Goal: Task Accomplishment & Management: Manage account settings

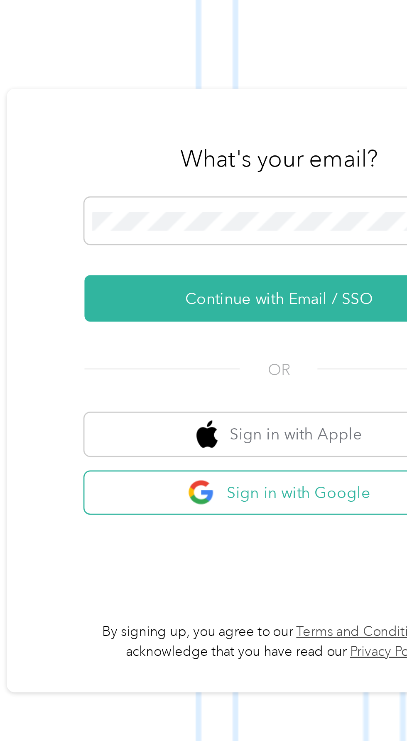
click at [309, 477] on button "Sign in with Google" at bounding box center [301, 469] width 146 height 16
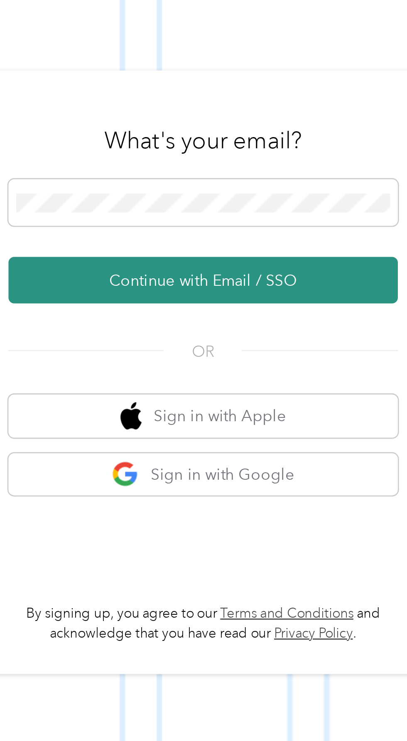
click at [338, 405] on button "Continue with Email / SSO" at bounding box center [301, 395] width 146 height 17
click at [342, 405] on button "Continue with Email / SSO" at bounding box center [301, 395] width 146 height 17
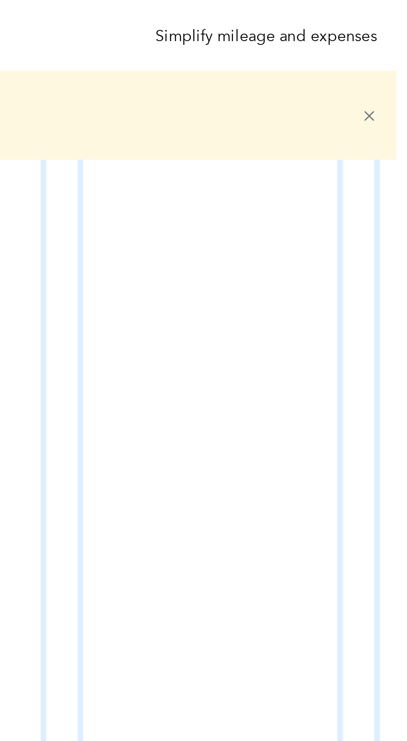
click at [396, 40] on span at bounding box center [393, 43] width 6 height 19
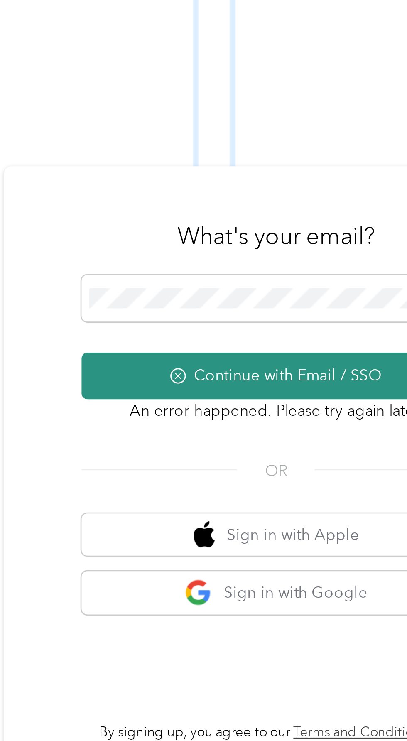
click at [313, 367] on button "Continue with Email / SSO" at bounding box center [301, 358] width 146 height 17
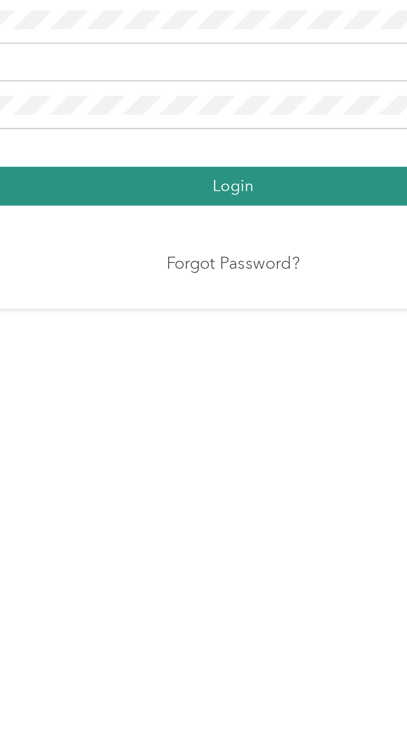
click at [231, 403] on button "Login" at bounding box center [201, 395] width 185 height 15
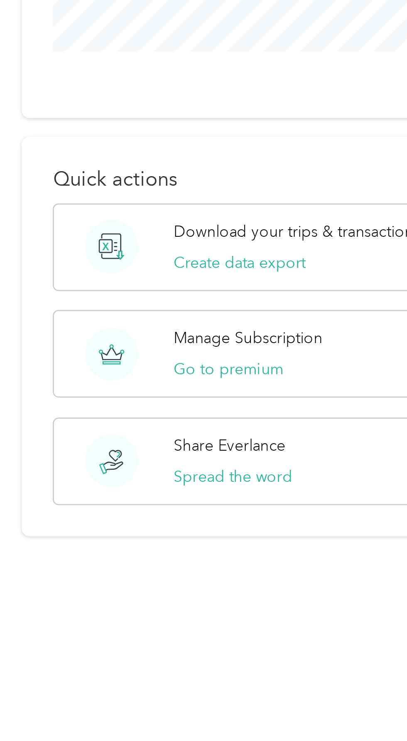
scroll to position [47, 0]
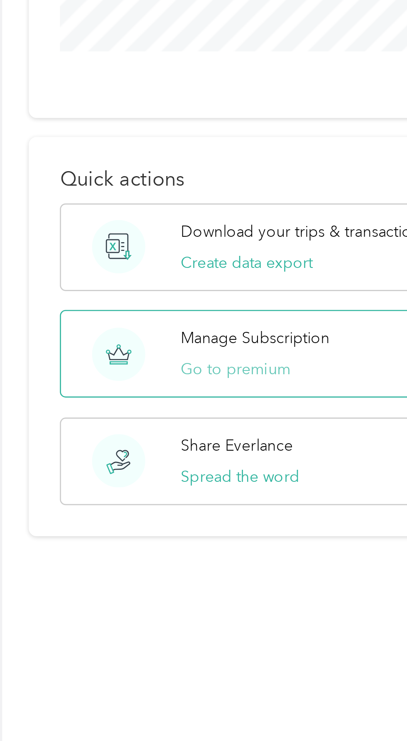
click at [108, 460] on button "Go to premium" at bounding box center [112, 464] width 41 height 9
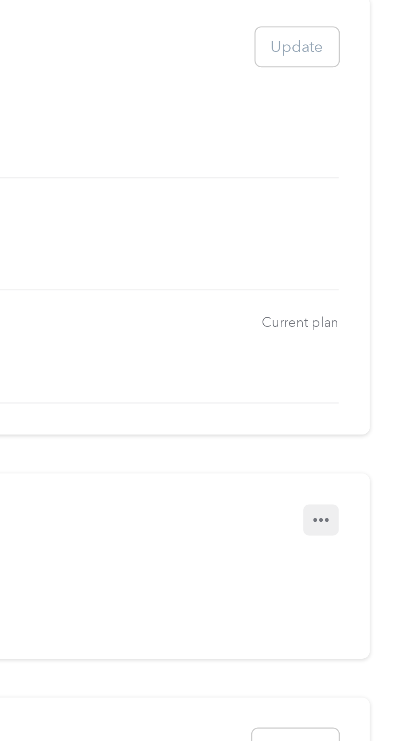
click at [381, 300] on button "button" at bounding box center [374, 303] width 13 height 12
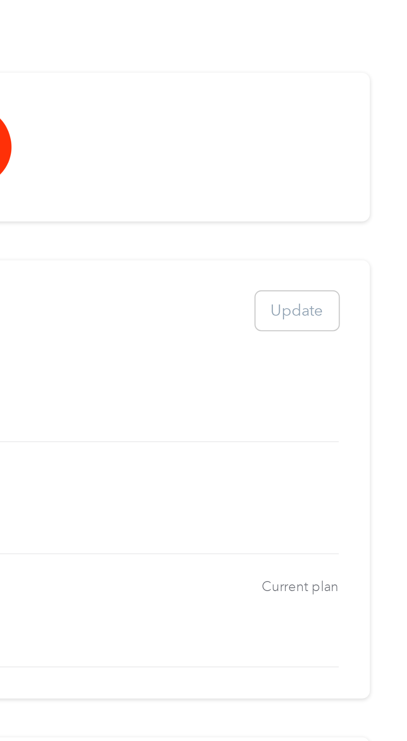
click at [368, 122] on div "Plans Update" at bounding box center [214, 125] width 334 height 15
click at [380, 226] on span "Current plan" at bounding box center [367, 229] width 29 height 7
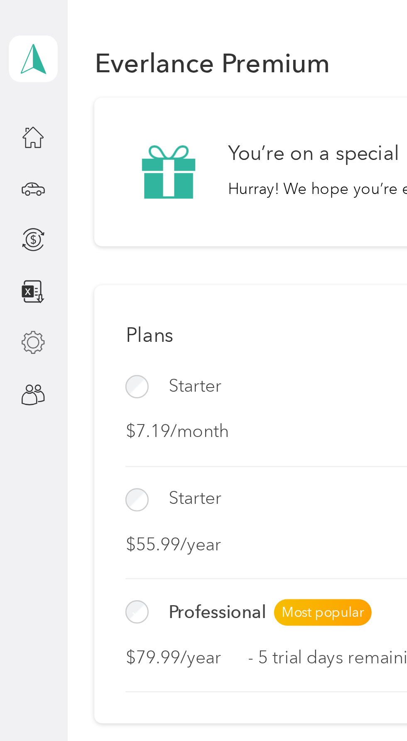
click at [11, 130] on icon at bounding box center [12, 128] width 9 height 9
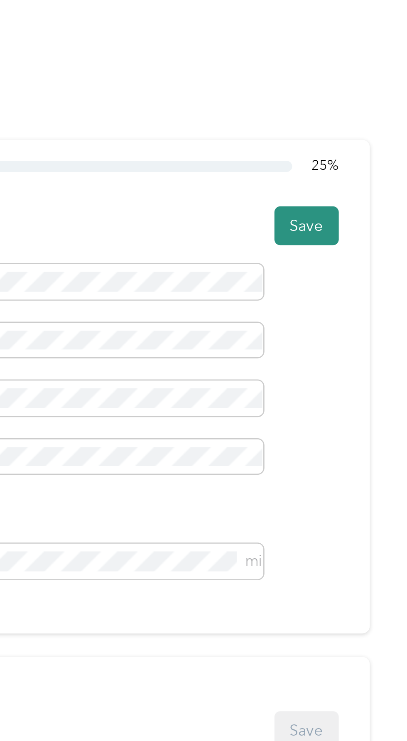
click at [376, 78] on button "Save" at bounding box center [369, 84] width 24 height 15
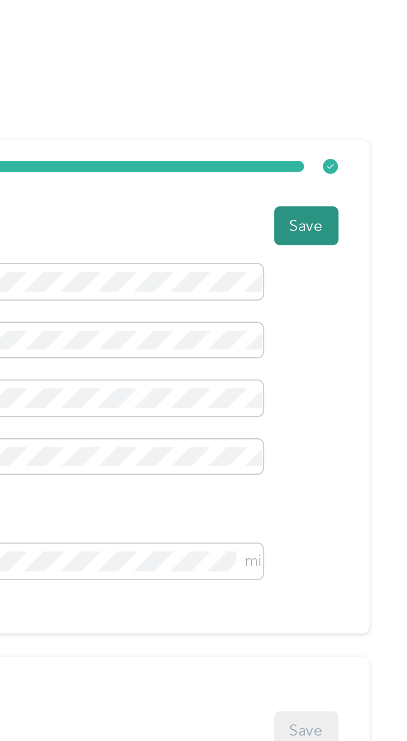
click at [377, 83] on button "Save" at bounding box center [369, 84] width 24 height 15
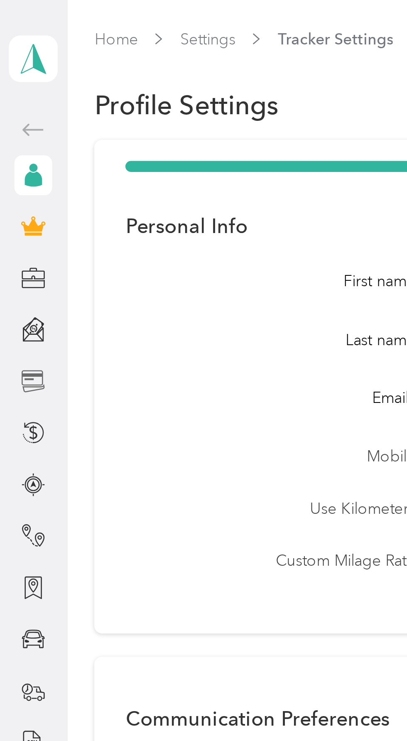
click at [13, 140] on icon at bounding box center [11, 140] width 7 height 1
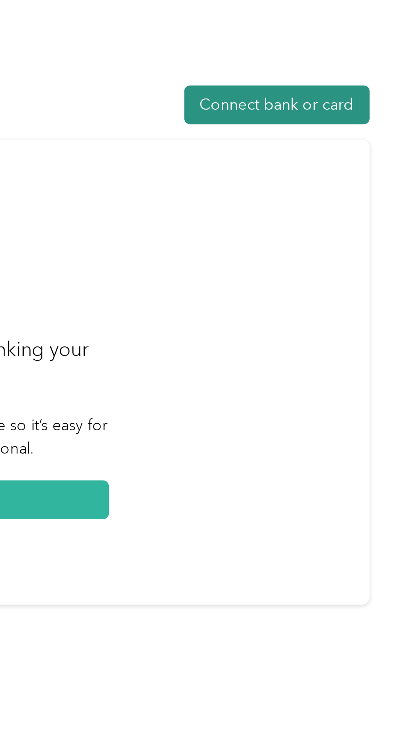
click at [351, 36] on button "Connect bank or card" at bounding box center [358, 39] width 69 height 15
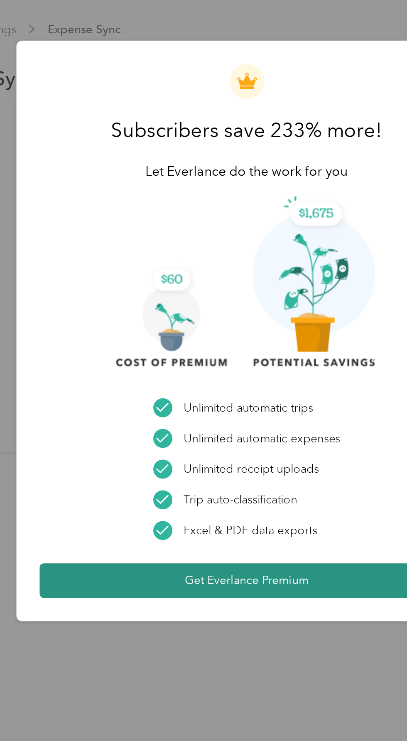
click at [199, 287] on button "Get Everlance Premium" at bounding box center [203, 290] width 207 height 17
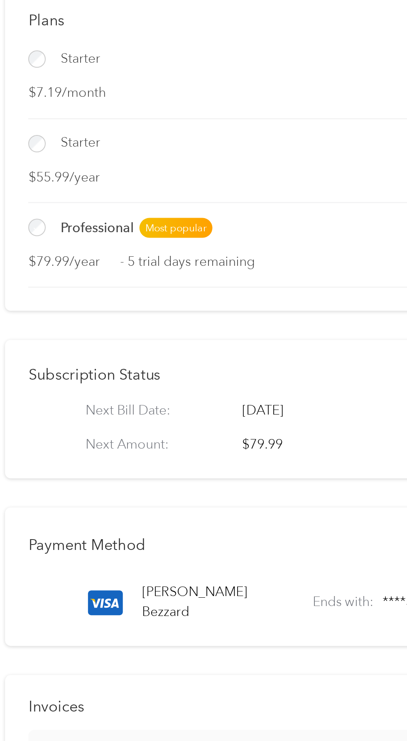
click at [76, 248] on span "$79.99 / year" at bounding box center [70, 247] width 46 height 10
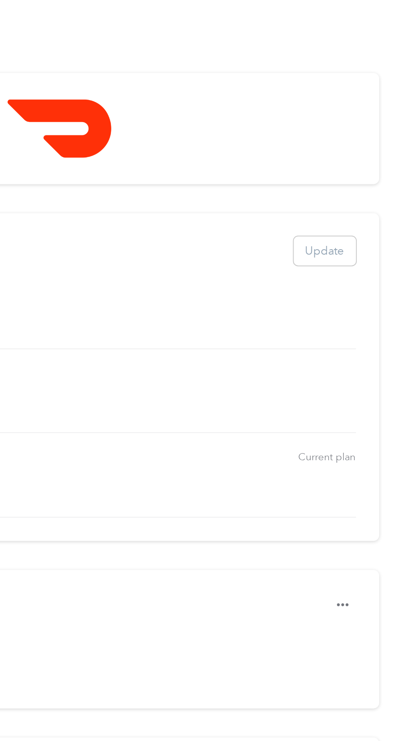
click at [368, 122] on div "Plans Update" at bounding box center [214, 125] width 334 height 15
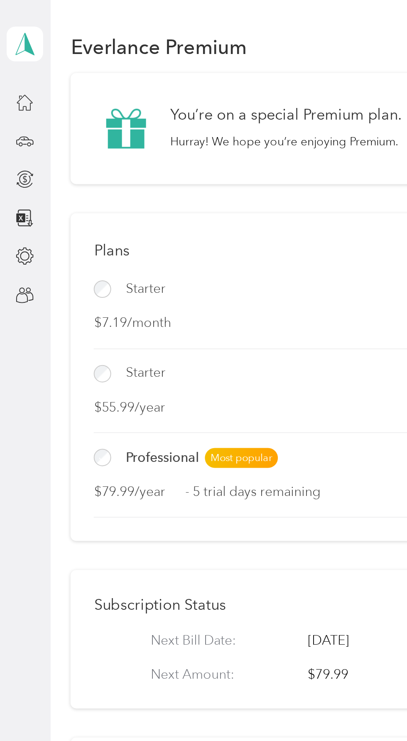
click at [110, 58] on h4 "You’re on a special Premium plan." at bounding box center [143, 57] width 116 height 9
click at [13, 124] on icon at bounding box center [12, 128] width 9 height 9
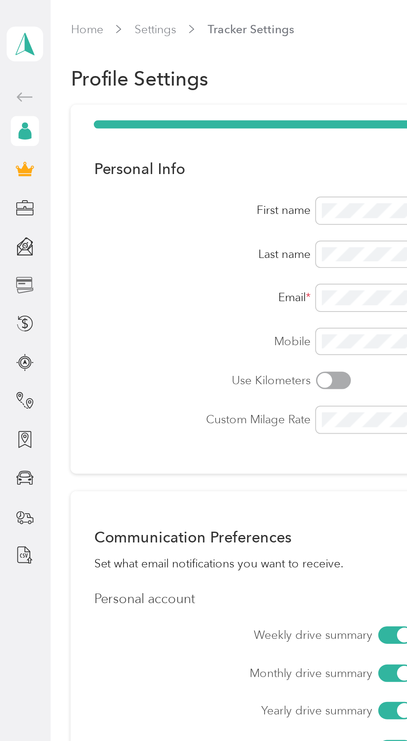
click at [12, 140] on icon at bounding box center [11, 140] width 7 height 1
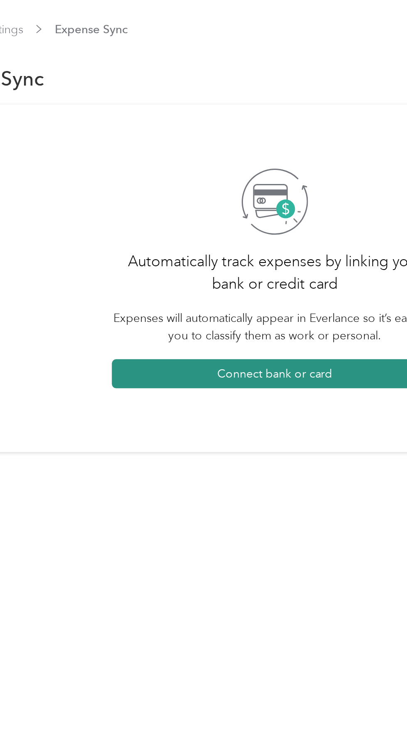
click at [246, 180] on button "Connect bank or card" at bounding box center [214, 187] width 163 height 15
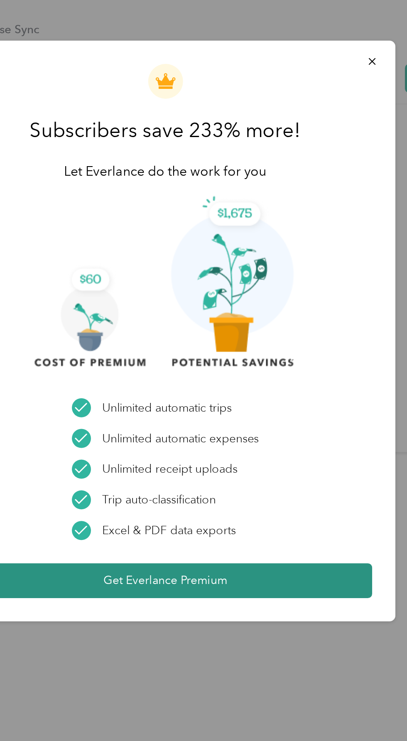
click at [229, 288] on button "Get Everlance Premium" at bounding box center [203, 290] width 207 height 17
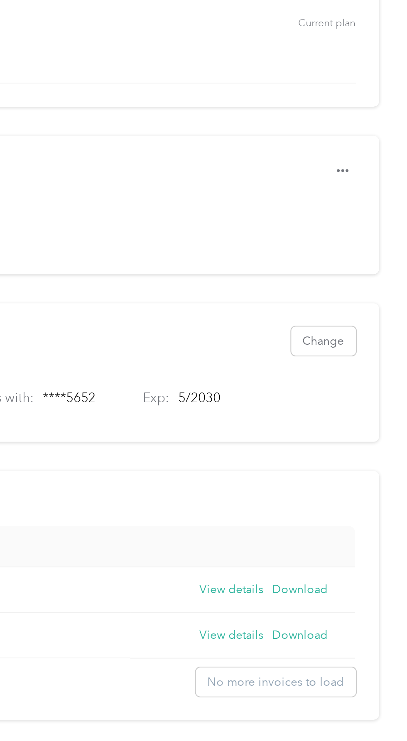
click at [357, 501] on th at bounding box center [324, 491] width 113 height 21
click at [360, 512] on button "Download" at bounding box center [354, 512] width 28 height 9
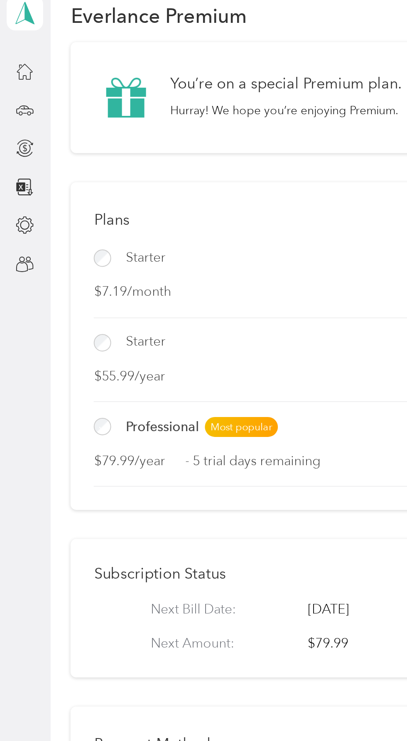
click at [141, 234] on div "Professional Most popular Current plan" at bounding box center [214, 229] width 334 height 10
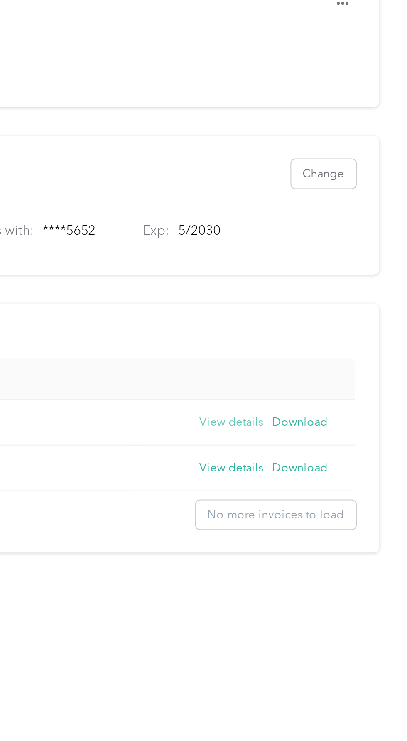
click at [327, 511] on button "View details" at bounding box center [319, 512] width 32 height 9
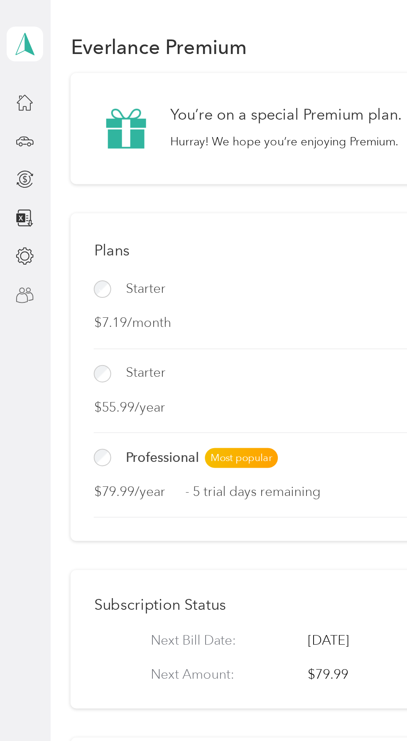
click at [11, 152] on icon at bounding box center [12, 147] width 9 height 9
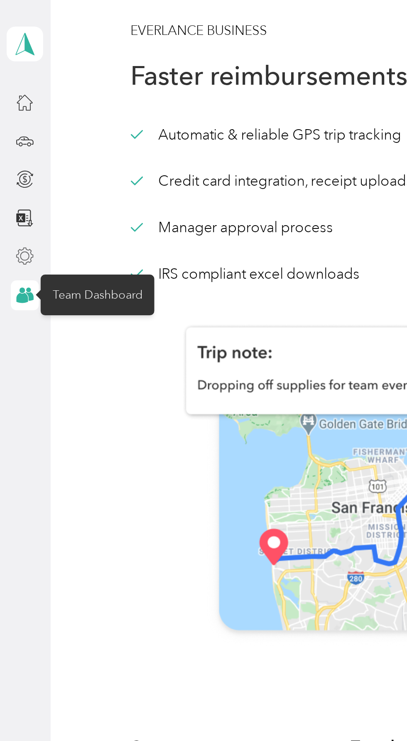
click at [12, 128] on icon at bounding box center [12, 128] width 9 height 9
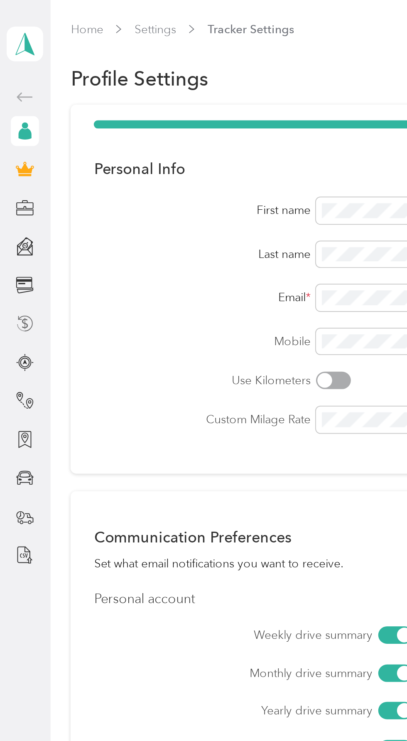
click at [12, 157] on div at bounding box center [12, 162] width 14 height 15
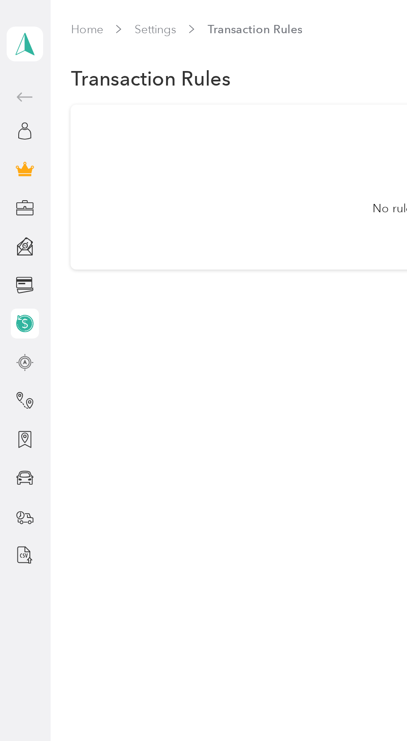
click at [12, 177] on icon at bounding box center [12, 177] width 0 height 1
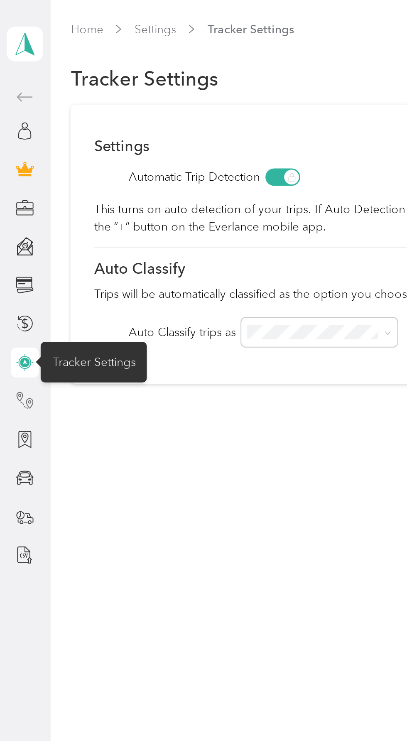
click at [12, 197] on icon at bounding box center [12, 200] width 9 height 9
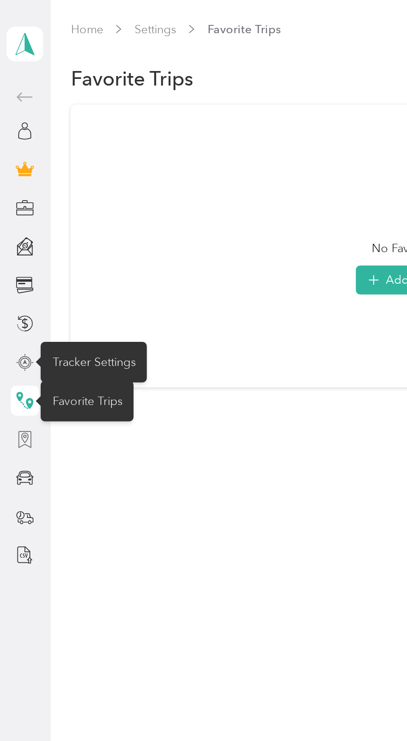
click at [12, 217] on icon at bounding box center [12, 220] width 9 height 9
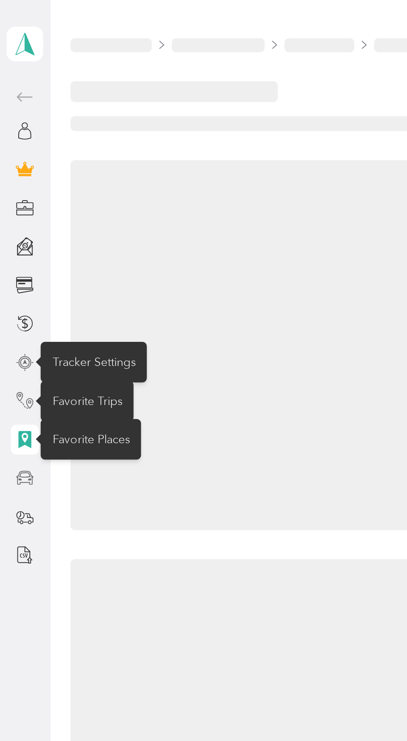
click at [12, 238] on icon at bounding box center [12, 239] width 9 height 9
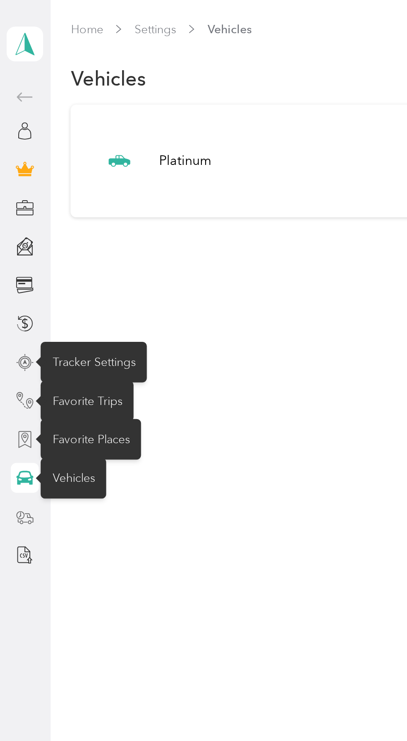
click at [16, 257] on icon at bounding box center [12, 258] width 9 height 9
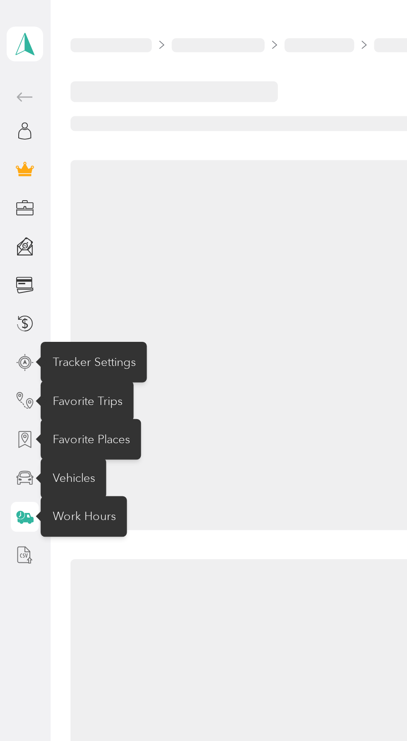
click at [10, 277] on icon at bounding box center [12, 277] width 9 height 9
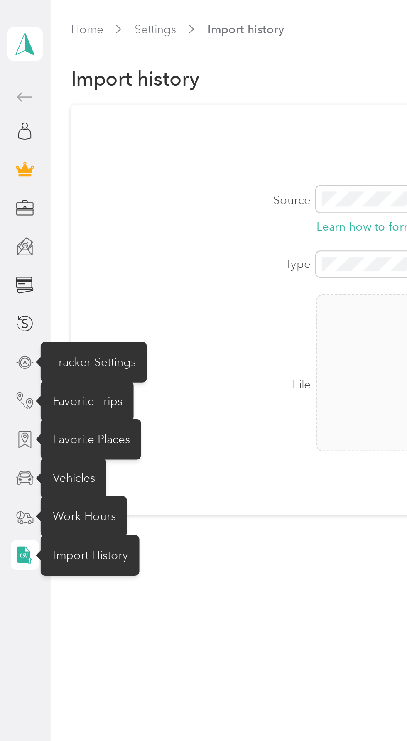
click at [12, 123] on icon at bounding box center [12, 123] width 1 height 1
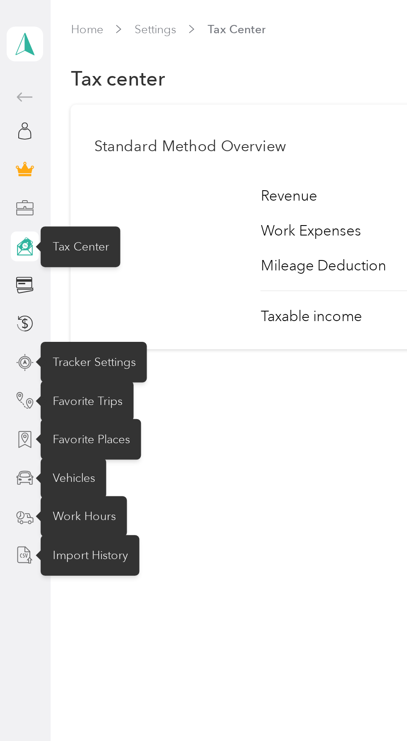
click at [15, 103] on icon at bounding box center [12, 104] width 9 height 9
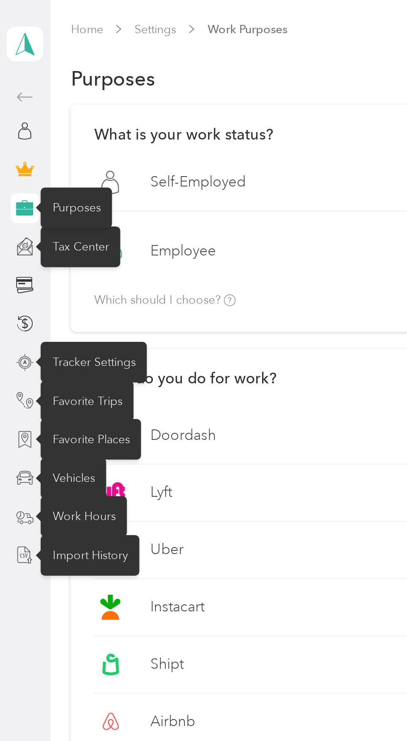
click at [108, 205] on div "What do you do for work? Add a custom purpose Doordash Lyft Uber Instacart Ship…" at bounding box center [213, 582] width 357 height 815
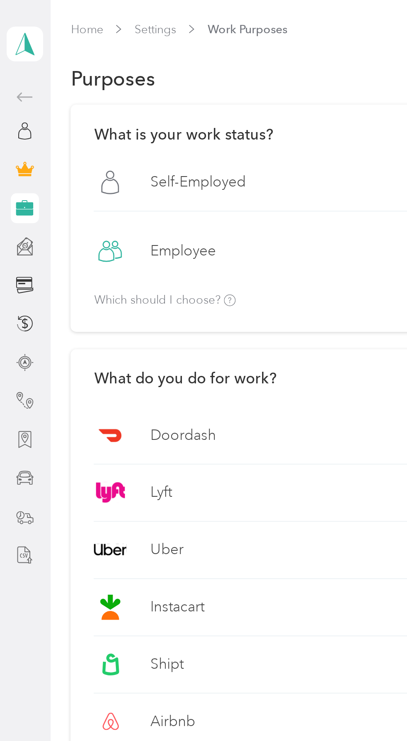
click at [108, 214] on label "Doordash" at bounding box center [91, 218] width 33 height 10
click at [105, 214] on label "Doordash" at bounding box center [91, 218] width 33 height 10
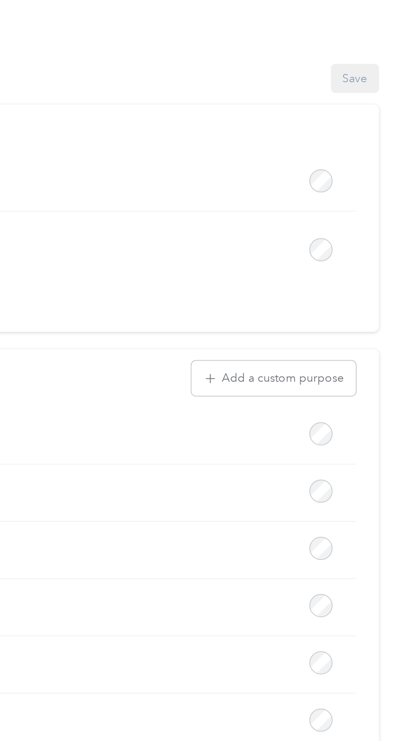
click at [388, 31] on div "Purposes Save" at bounding box center [213, 39] width 357 height 17
click at [391, 36] on button "Save" at bounding box center [381, 39] width 24 height 15
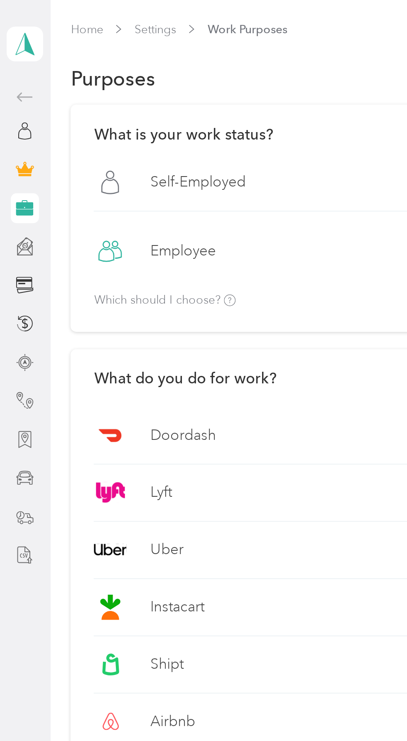
click at [14, 129] on div at bounding box center [12, 123] width 14 height 15
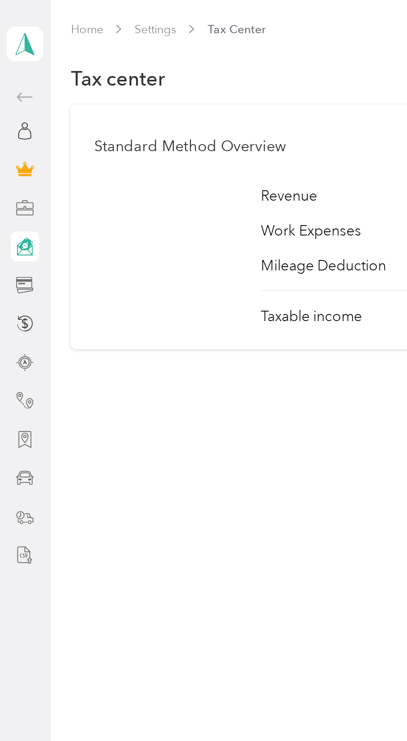
click at [14, 140] on icon at bounding box center [11, 140] width 7 height 1
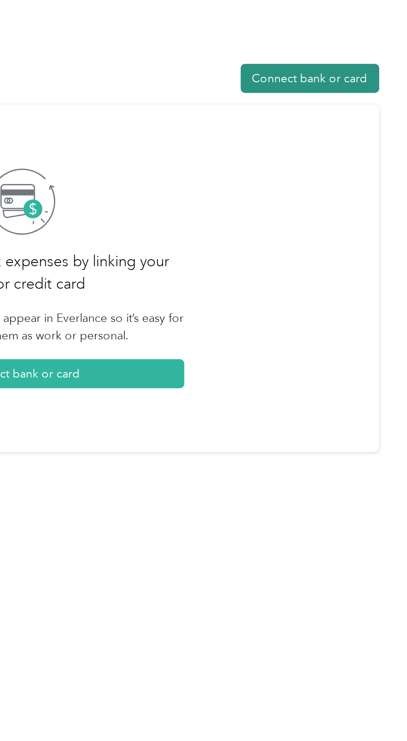
click at [359, 37] on button "Connect bank or card" at bounding box center [358, 39] width 69 height 15
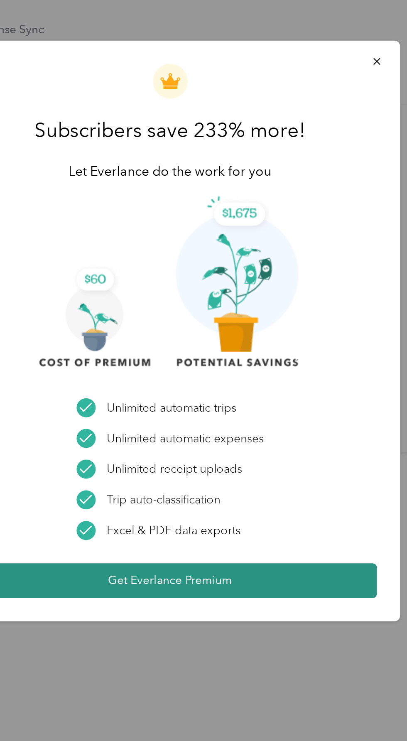
click at [236, 286] on button "Get Everlance Premium" at bounding box center [203, 290] width 207 height 17
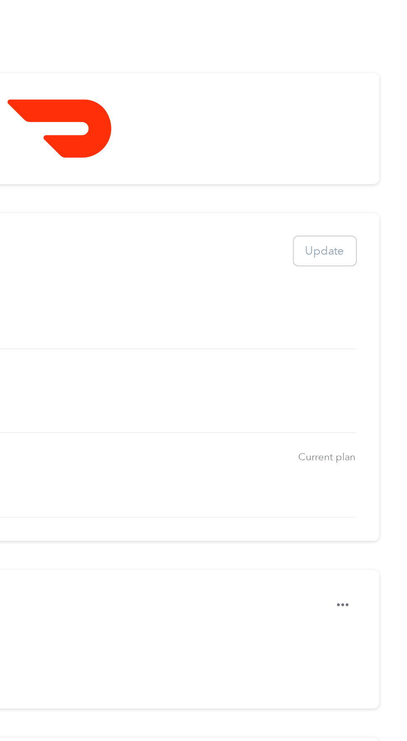
click at [380, 225] on div "Professional Most popular Current plan" at bounding box center [214, 229] width 334 height 10
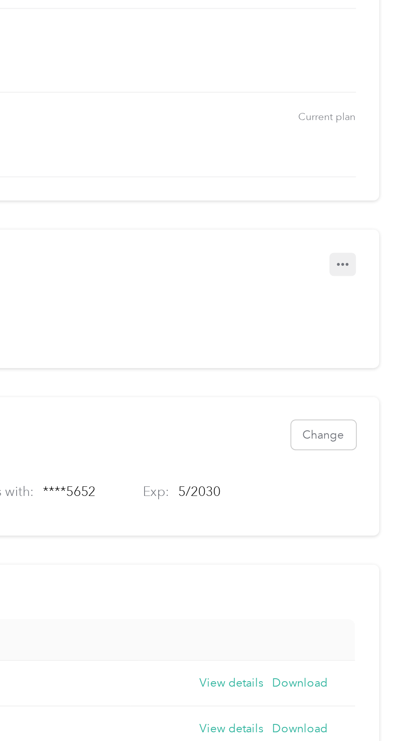
click at [381, 298] on button "button" at bounding box center [374, 303] width 13 height 12
click at [349, 314] on span "Set to cancel" at bounding box center [363, 316] width 34 height 9
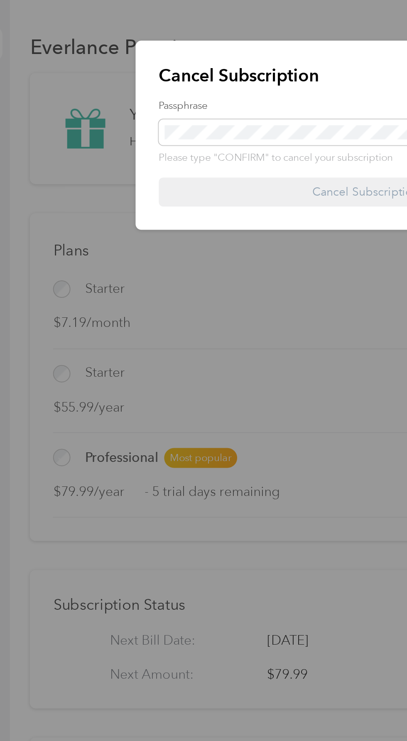
click at [184, 98] on div "Cancel Subscription Passphrase Please type "CONFIRM" to cancel your subscriptio…" at bounding box center [204, 67] width 231 height 95
click at [194, 92] on div "Cancel Subscription Passphrase Please type "CONFIRM" to cancel your subscriptio…" at bounding box center [204, 67] width 231 height 95
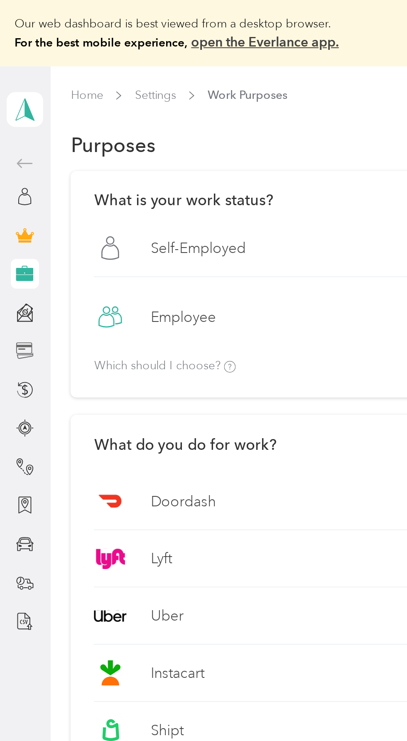
click at [14, 173] on icon at bounding box center [11, 173] width 7 height 1
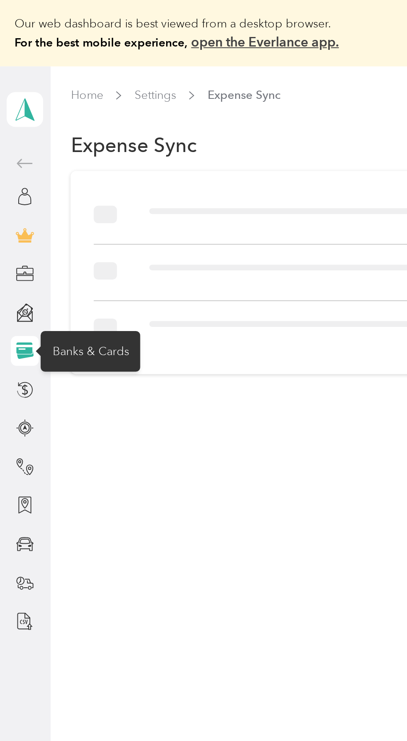
click at [12, 113] on icon at bounding box center [12, 117] width 9 height 9
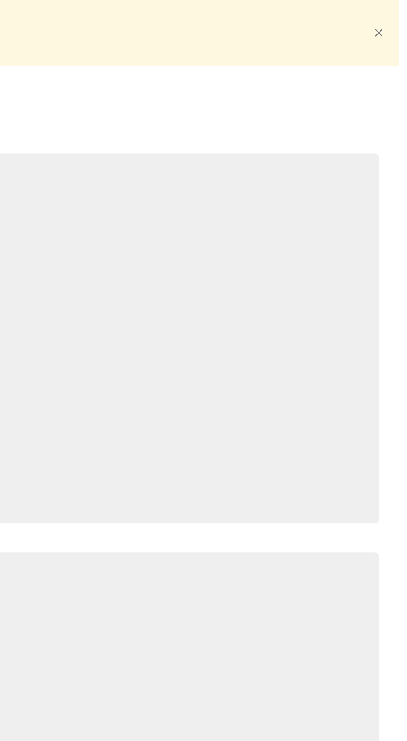
click at [396, 14] on icon at bounding box center [393, 16] width 6 height 6
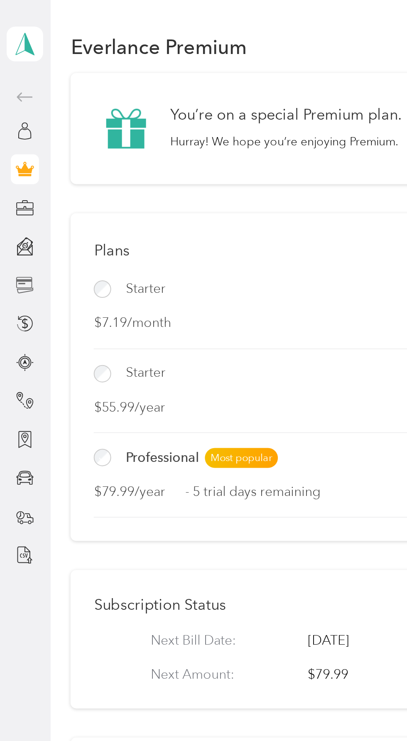
click at [153, 239] on label "Professional Most popular Current plan $79.99 / year - 5 trial days remaining" at bounding box center [214, 241] width 334 height 35
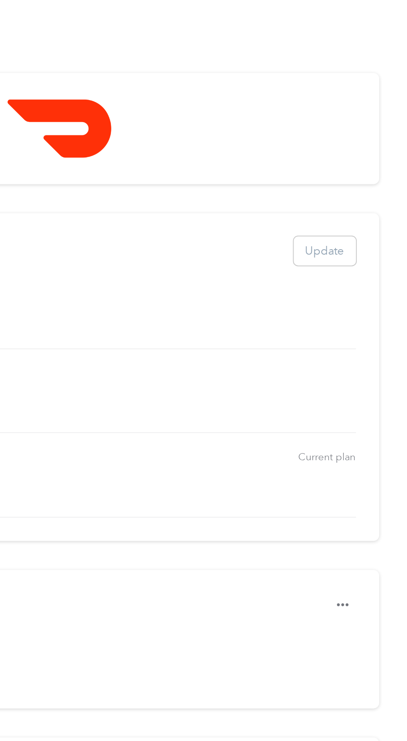
click at [377, 226] on span "Current plan" at bounding box center [367, 229] width 29 height 7
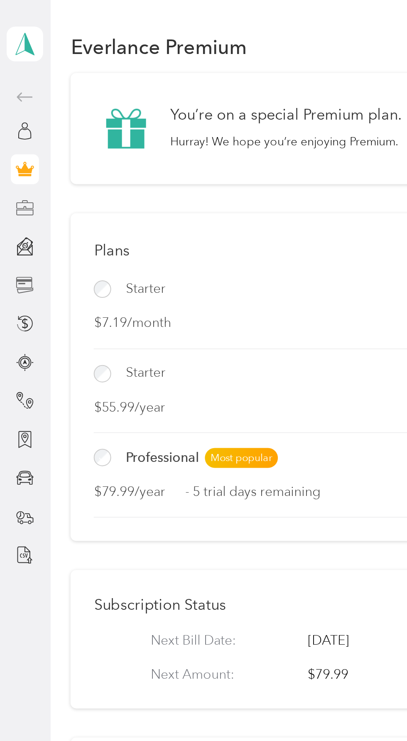
click at [12, 100] on icon at bounding box center [12, 104] width 9 height 9
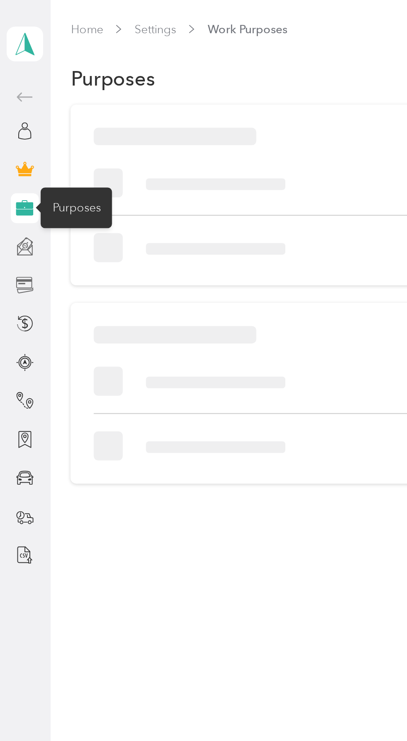
click at [13, 120] on icon at bounding box center [12, 123] width 9 height 9
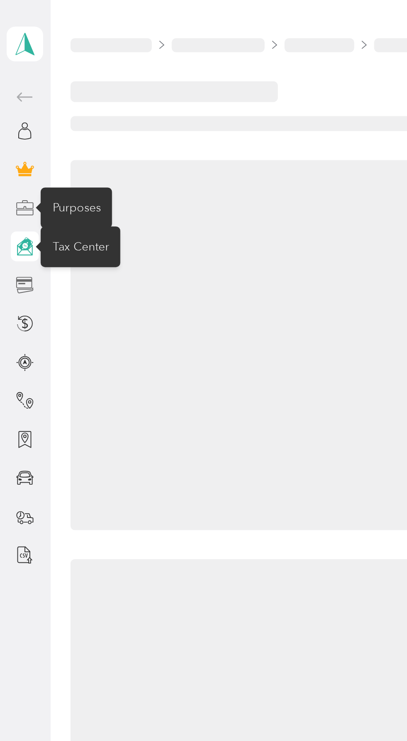
click at [11, 140] on icon at bounding box center [11, 140] width 7 height 1
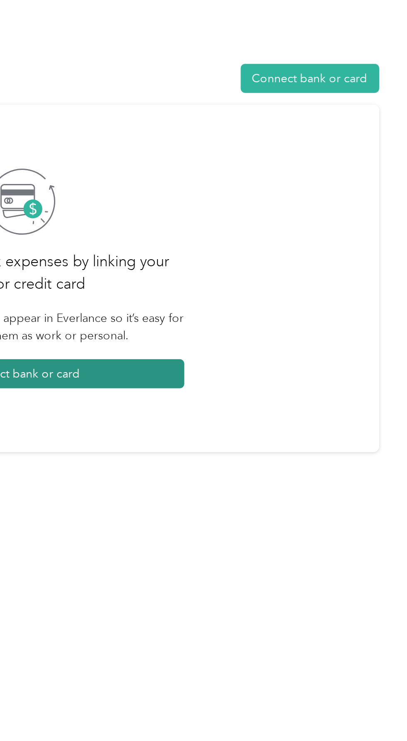
click at [253, 180] on button "Connect bank or card" at bounding box center [214, 187] width 163 height 15
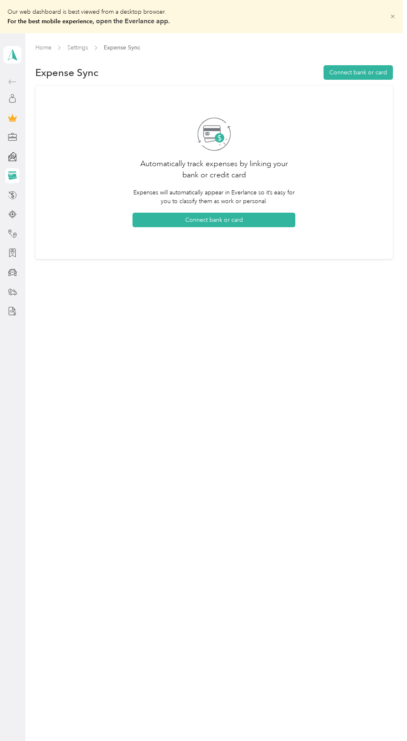
click at [128, 18] on link "open the Everlance app." at bounding box center [133, 21] width 74 height 8
